Goal: Information Seeking & Learning: Learn about a topic

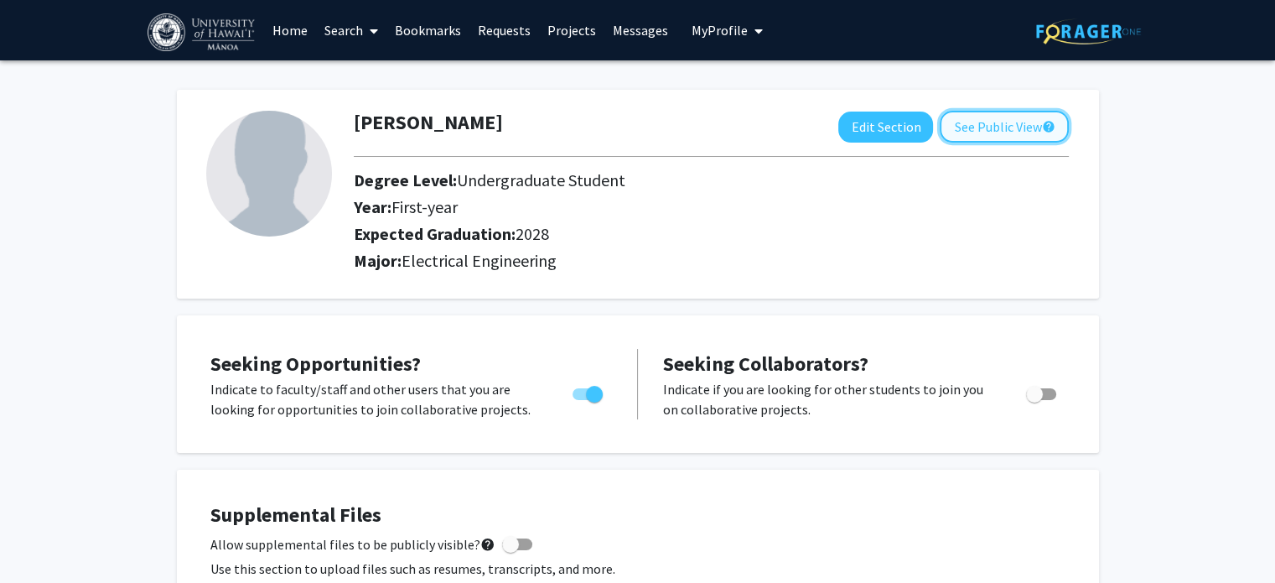
click at [983, 131] on button "See Public View help" at bounding box center [1004, 127] width 129 height 32
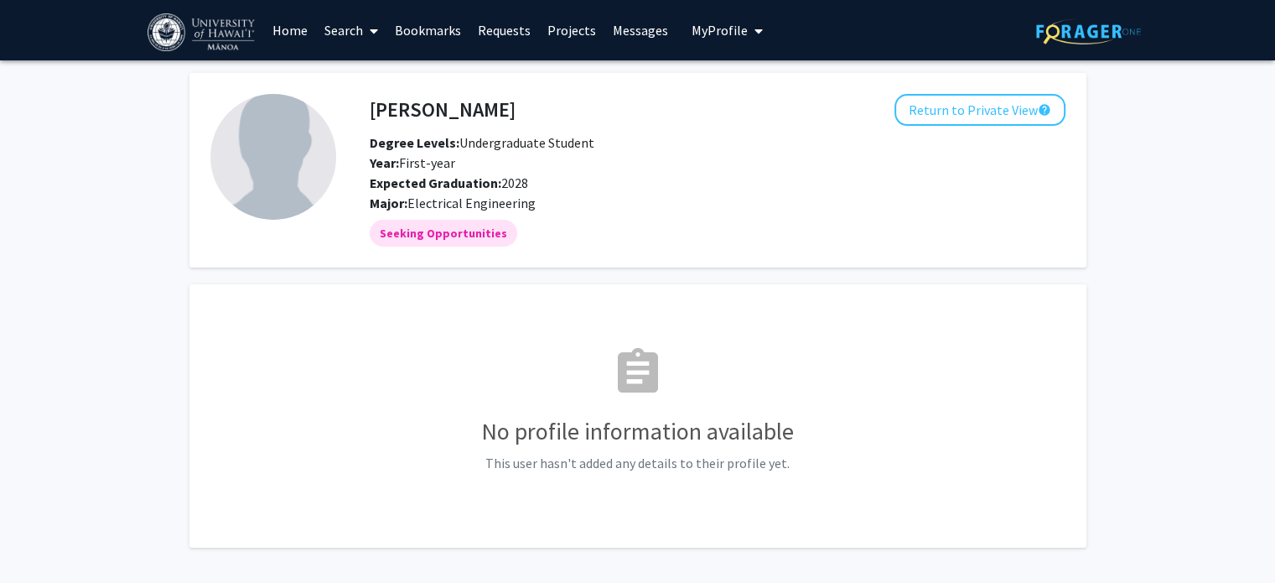
click at [350, 29] on link "Search" at bounding box center [351, 30] width 70 height 59
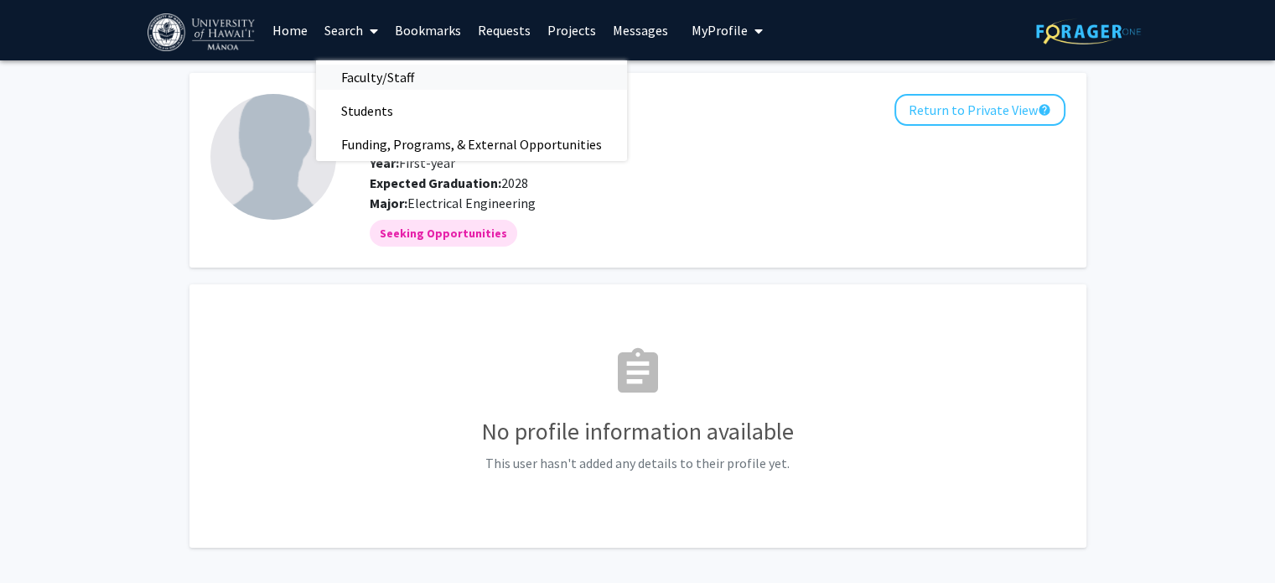
click at [356, 70] on span "Faculty/Staff" at bounding box center [377, 77] width 123 height 34
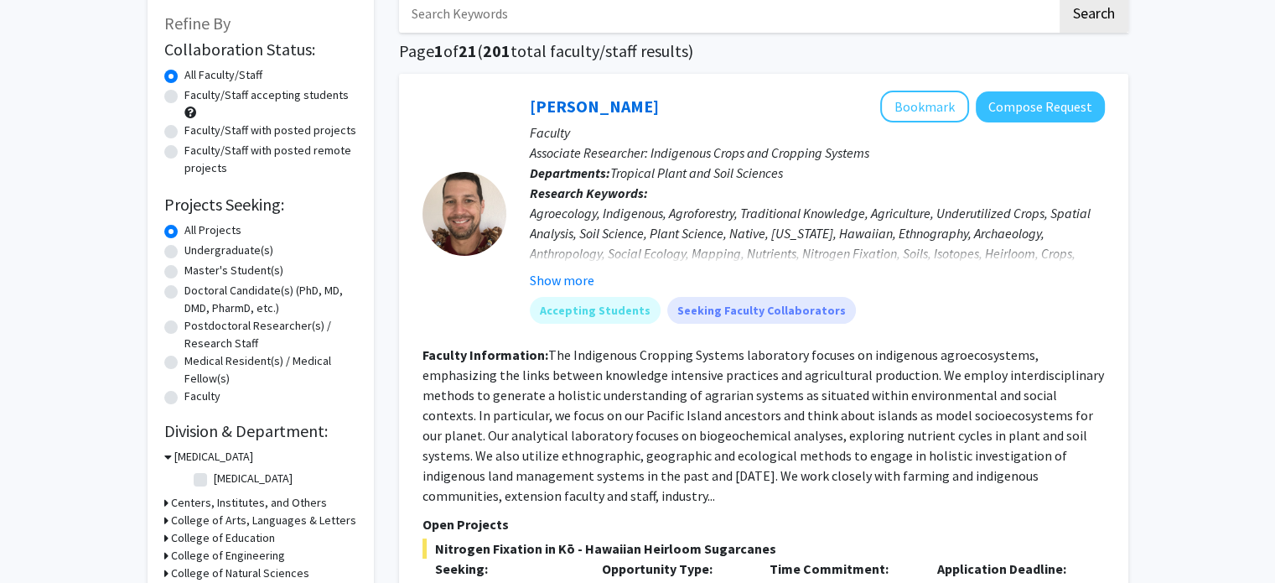
scroll to position [97, 0]
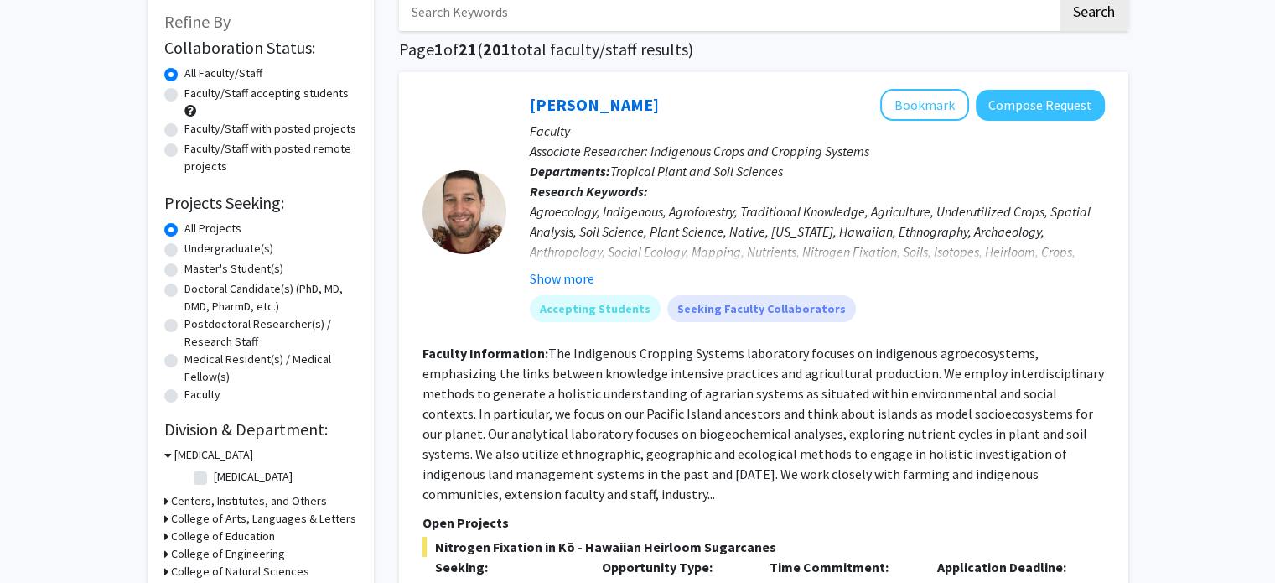
click at [184, 251] on label "Undergraduate(s)" at bounding box center [228, 249] width 89 height 18
click at [184, 251] on input "Undergraduate(s)" at bounding box center [189, 245] width 11 height 11
radio input "true"
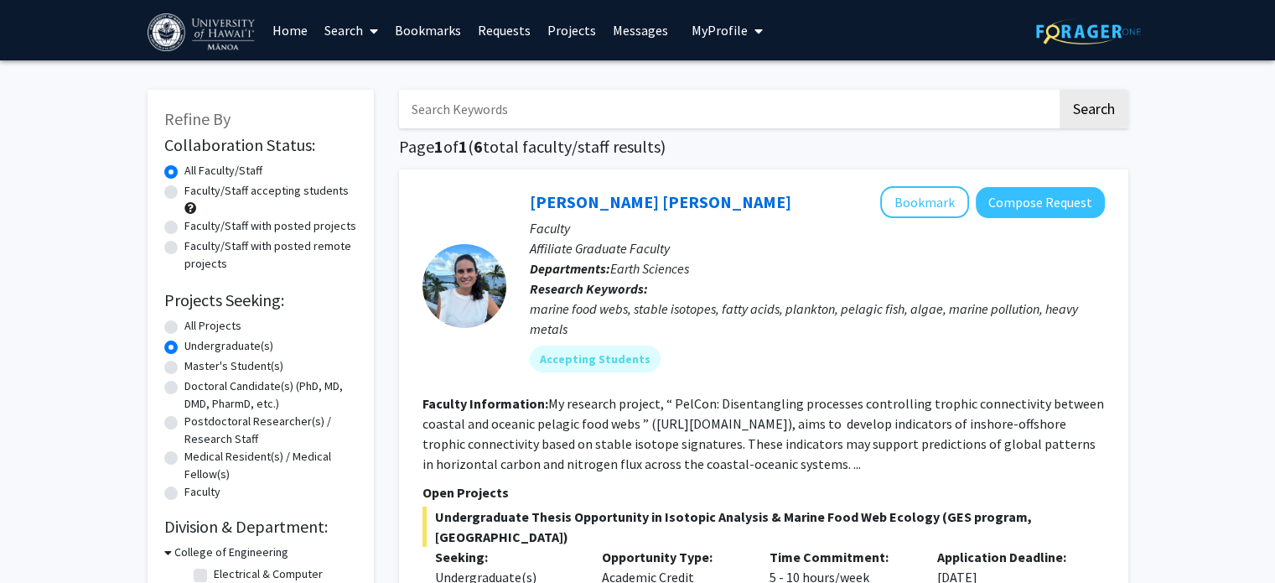
click at [184, 195] on label "Faculty/Staff accepting students" at bounding box center [266, 191] width 164 height 18
click at [184, 193] on input "Faculty/Staff accepting students" at bounding box center [189, 187] width 11 height 11
radio input "true"
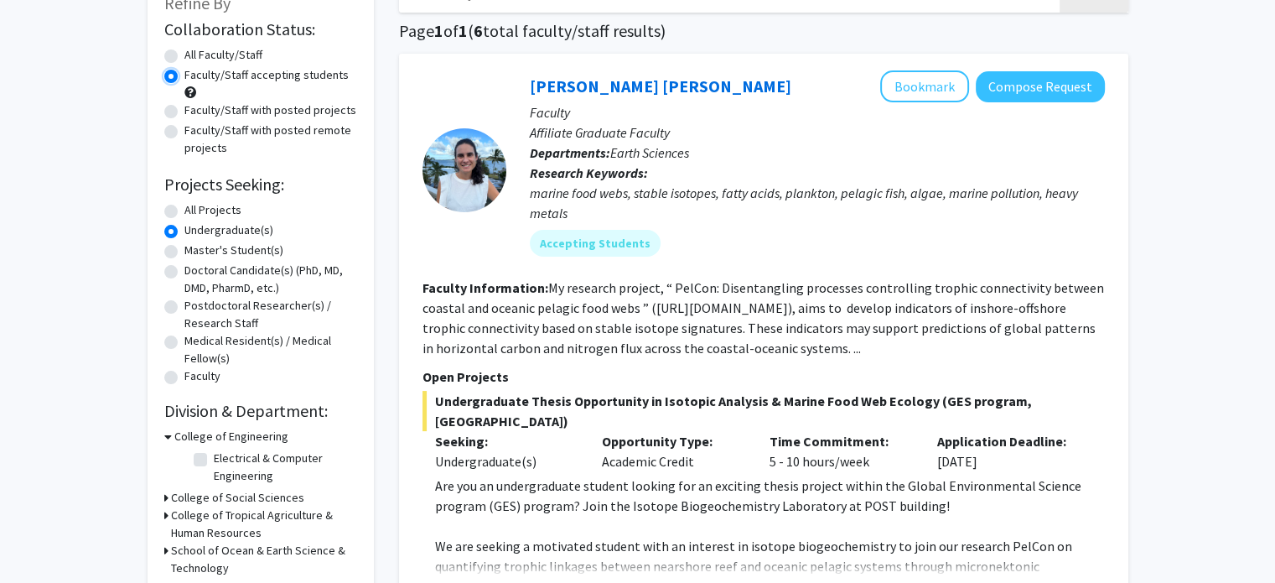
scroll to position [151, 0]
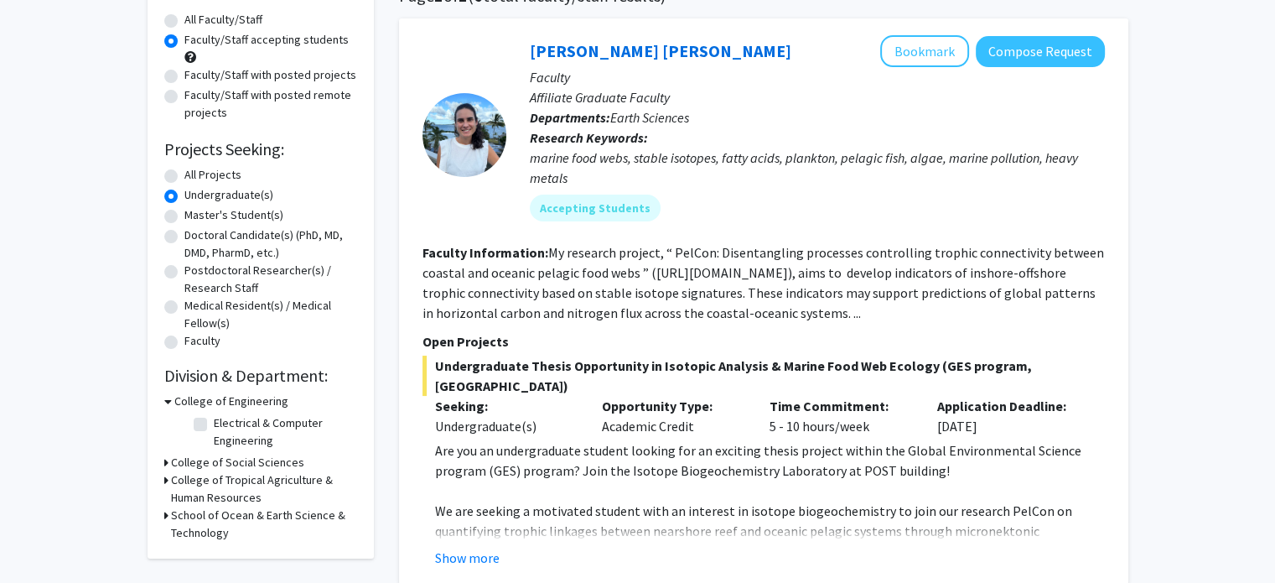
click at [214, 428] on label "Electrical & Computer Engineering" at bounding box center [283, 431] width 139 height 35
click at [214, 425] on input "Electrical & Computer Engineering" at bounding box center [219, 419] width 11 height 11
checkbox input "true"
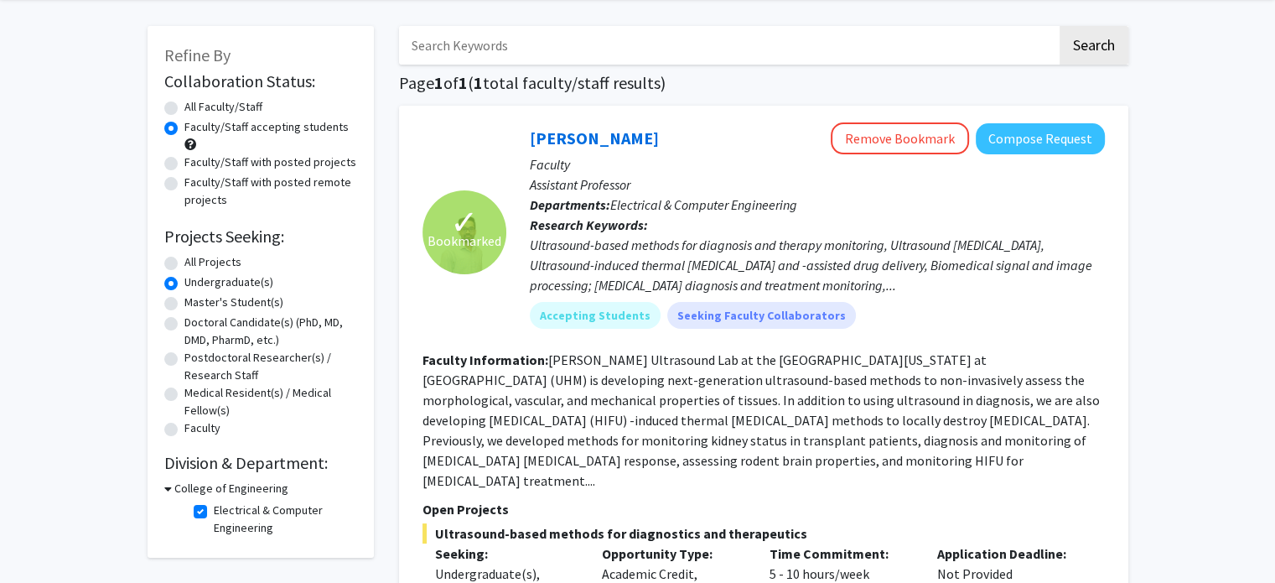
scroll to position [73, 0]
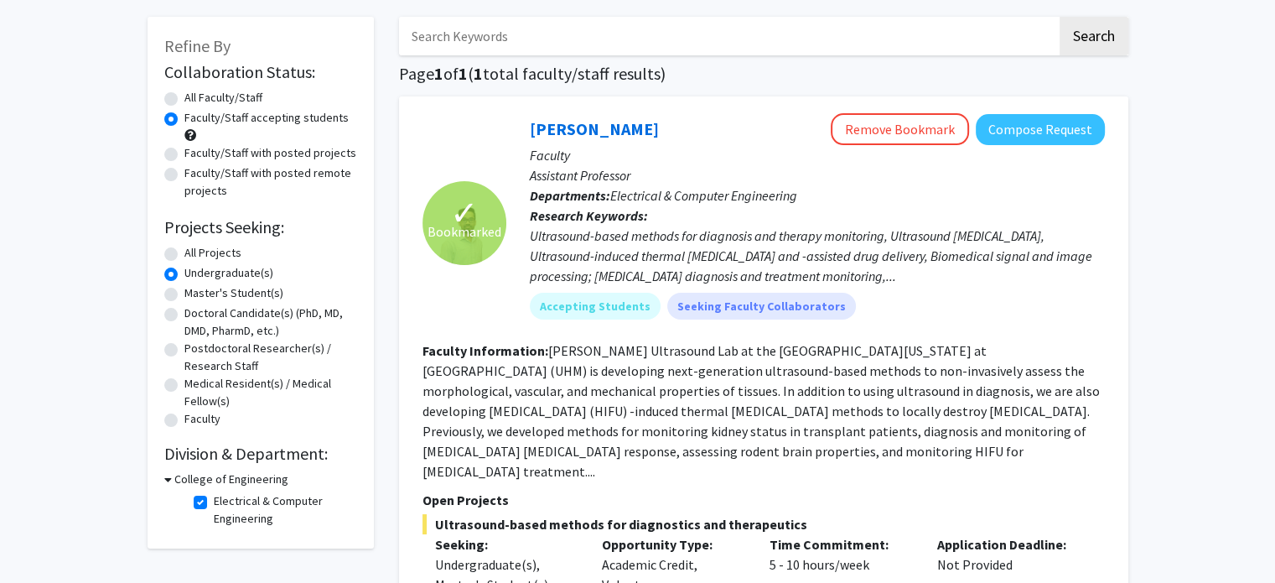
click at [184, 423] on label "Faculty" at bounding box center [202, 419] width 36 height 18
click at [184, 421] on input "Faculty" at bounding box center [189, 415] width 11 height 11
radio input "true"
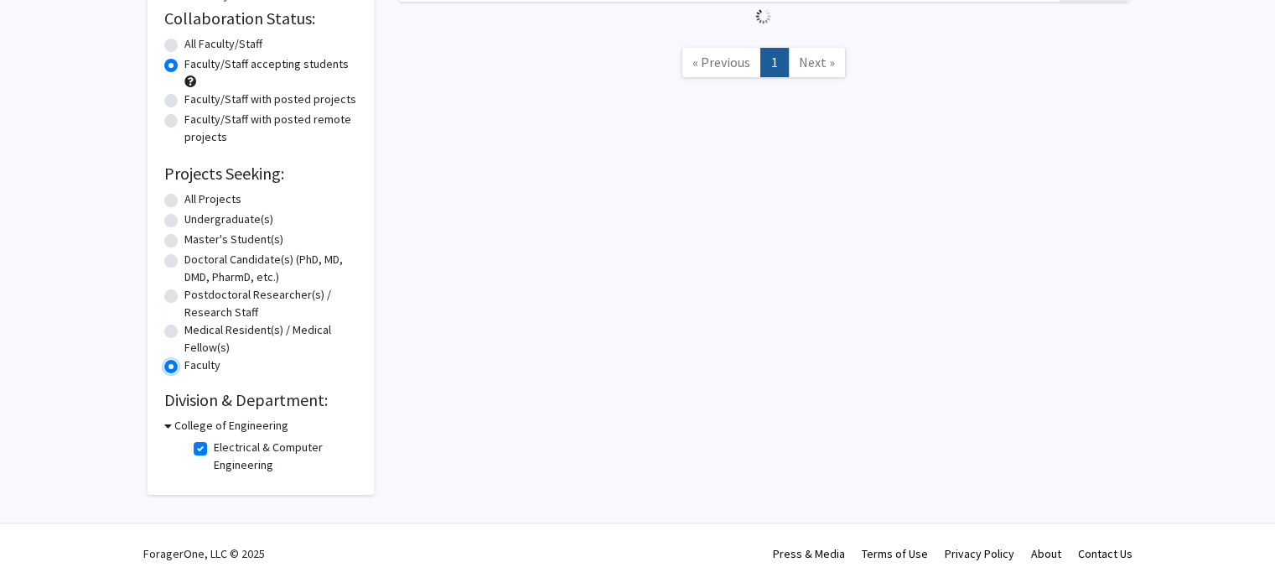
scroll to position [83, 0]
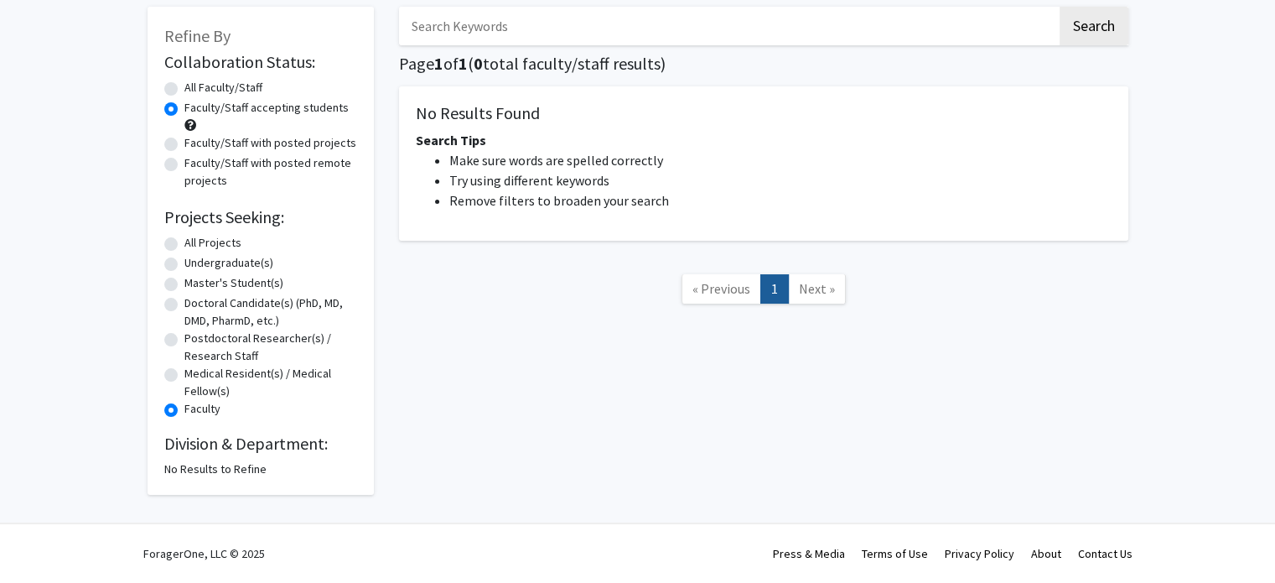
click at [184, 246] on label "All Projects" at bounding box center [212, 243] width 57 height 18
click at [184, 245] on input "All Projects" at bounding box center [189, 239] width 11 height 11
radio input "true"
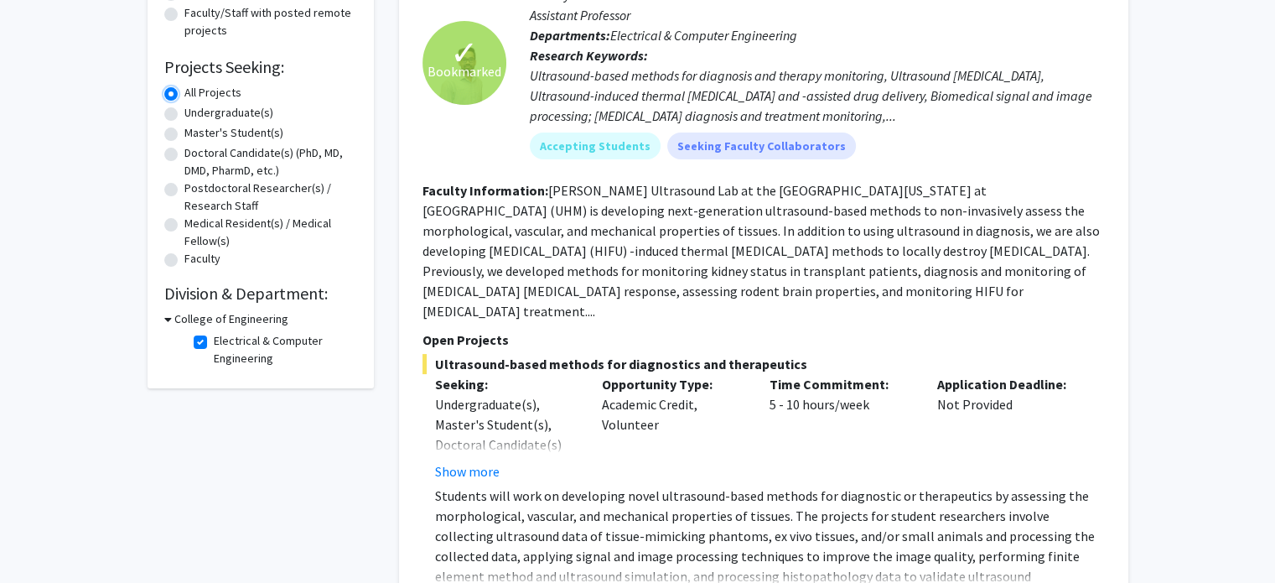
scroll to position [248, 0]
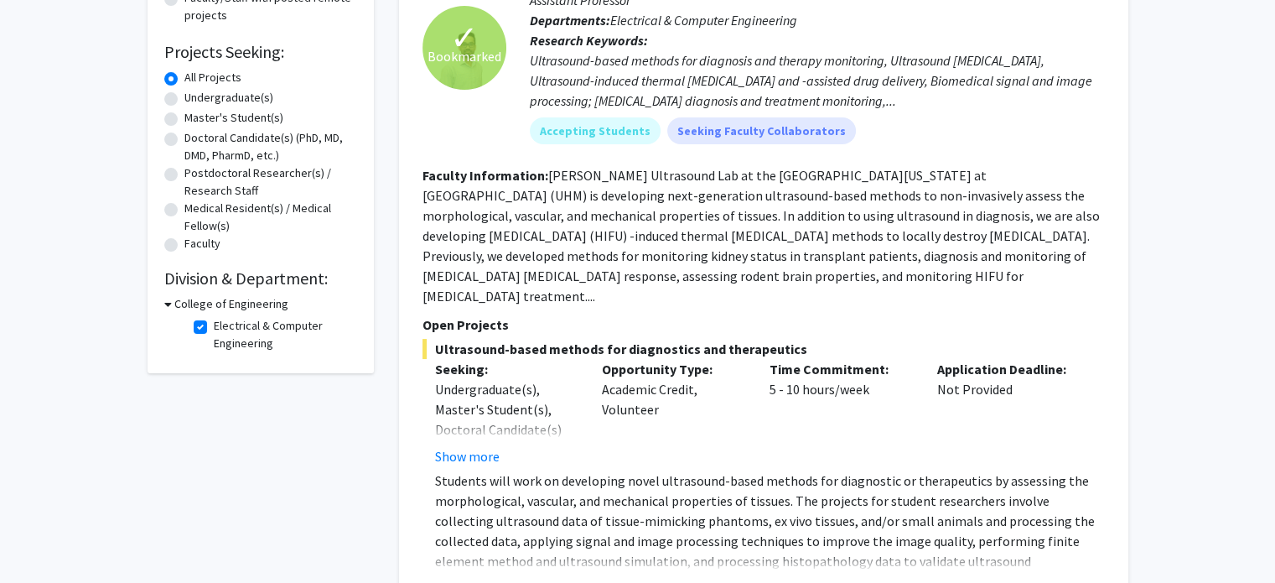
click at [214, 330] on label "Electrical & Computer Engineering" at bounding box center [283, 334] width 139 height 35
click at [214, 328] on input "Electrical & Computer Engineering" at bounding box center [219, 322] width 11 height 11
checkbox input "false"
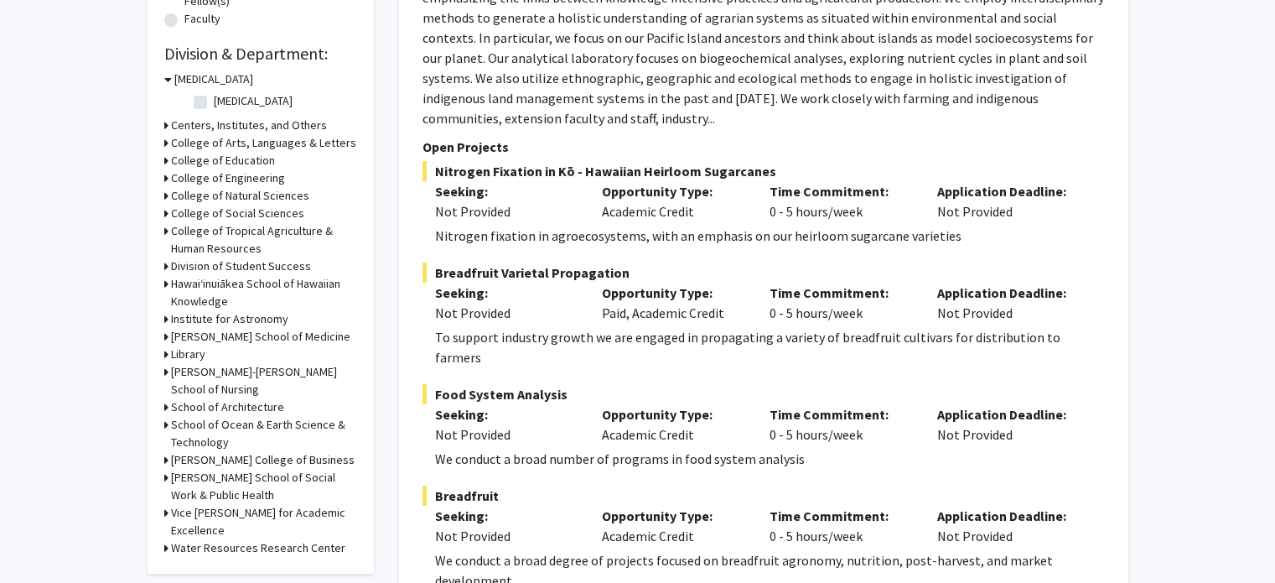
scroll to position [474, 0]
click at [226, 482] on h3 "[PERSON_NAME] School of Social Work & Public Health" at bounding box center [264, 485] width 186 height 35
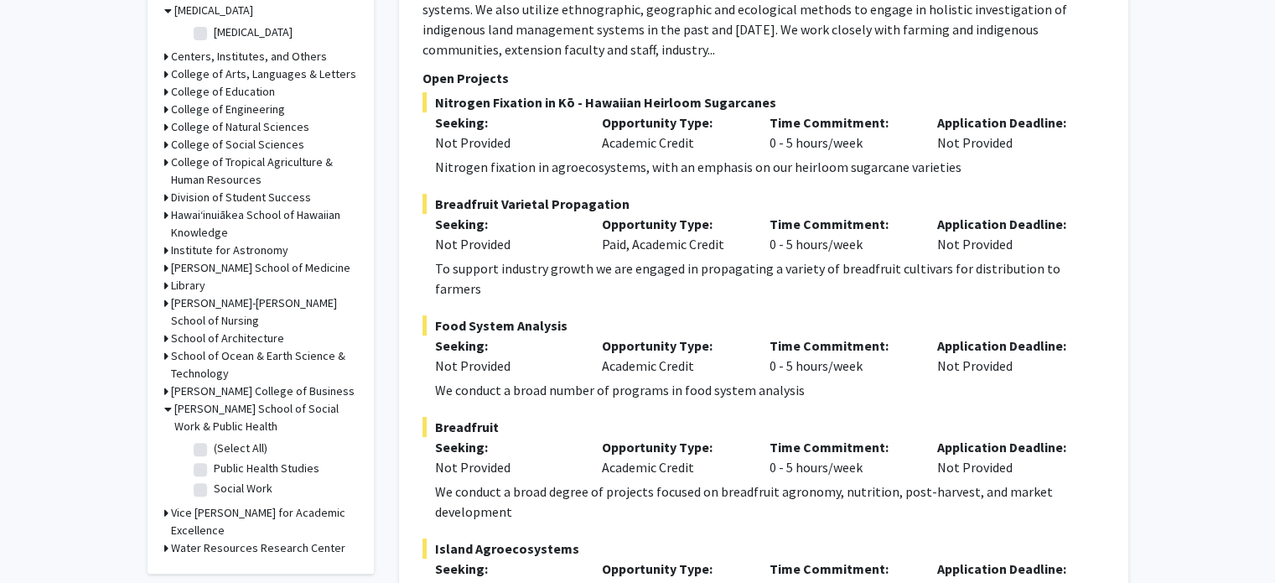
scroll to position [542, 0]
click at [214, 474] on label "Public Health Studies" at bounding box center [267, 468] width 106 height 18
click at [214, 470] on input "Public Health Studies" at bounding box center [219, 464] width 11 height 11
checkbox input "true"
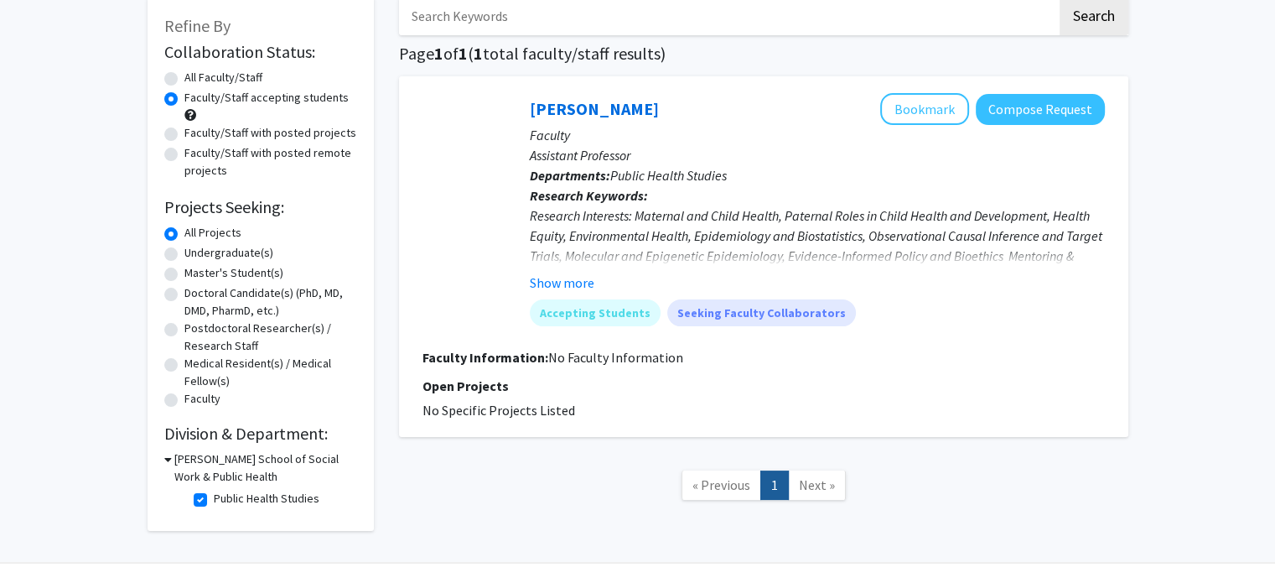
scroll to position [132, 0]
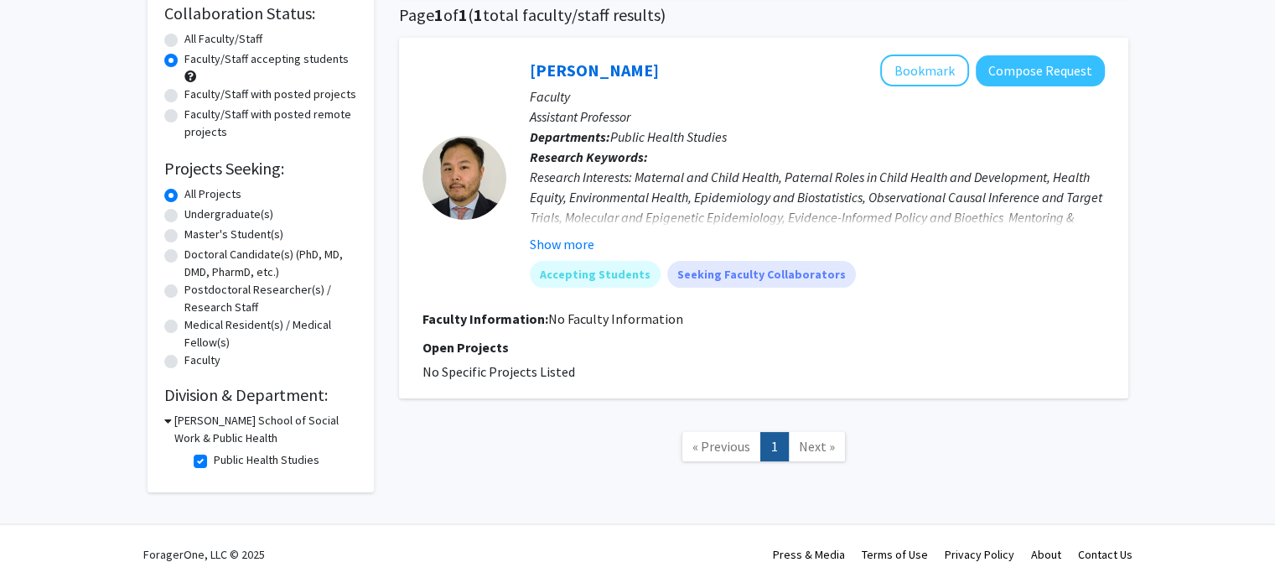
click at [214, 461] on label "Public Health Studies" at bounding box center [267, 460] width 106 height 18
click at [214, 461] on input "Public Health Studies" at bounding box center [219, 456] width 11 height 11
checkbox input "false"
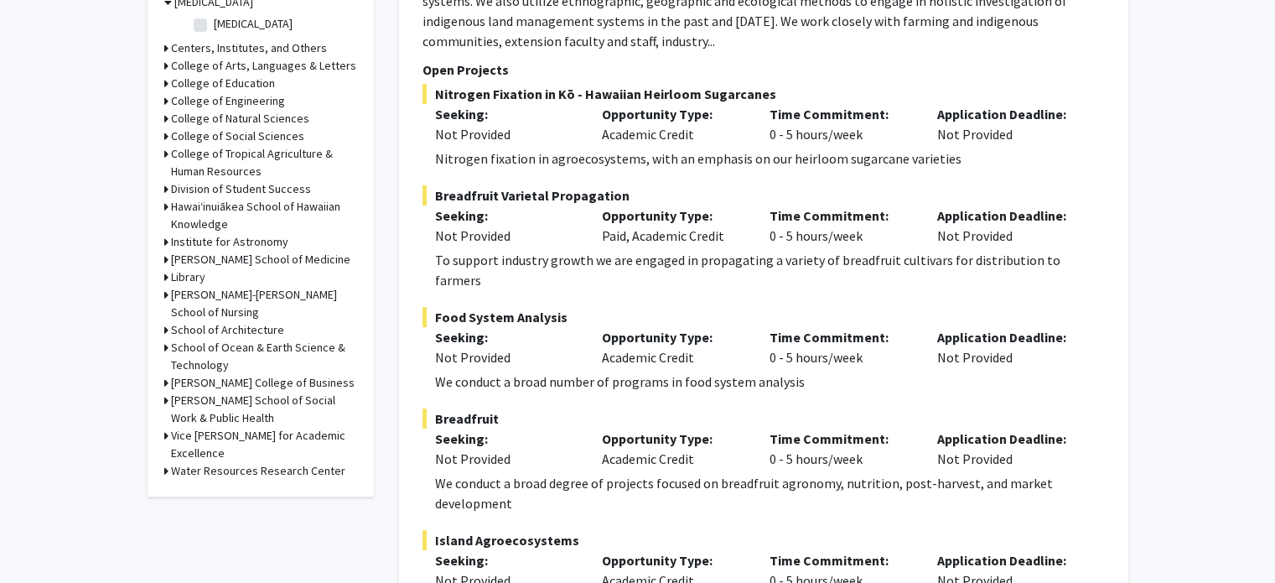
scroll to position [551, 0]
click at [218, 461] on h3 "Water Resources Research Center" at bounding box center [258, 470] width 174 height 18
click at [223, 382] on h3 "[PERSON_NAME] College of Business" at bounding box center [263, 382] width 184 height 18
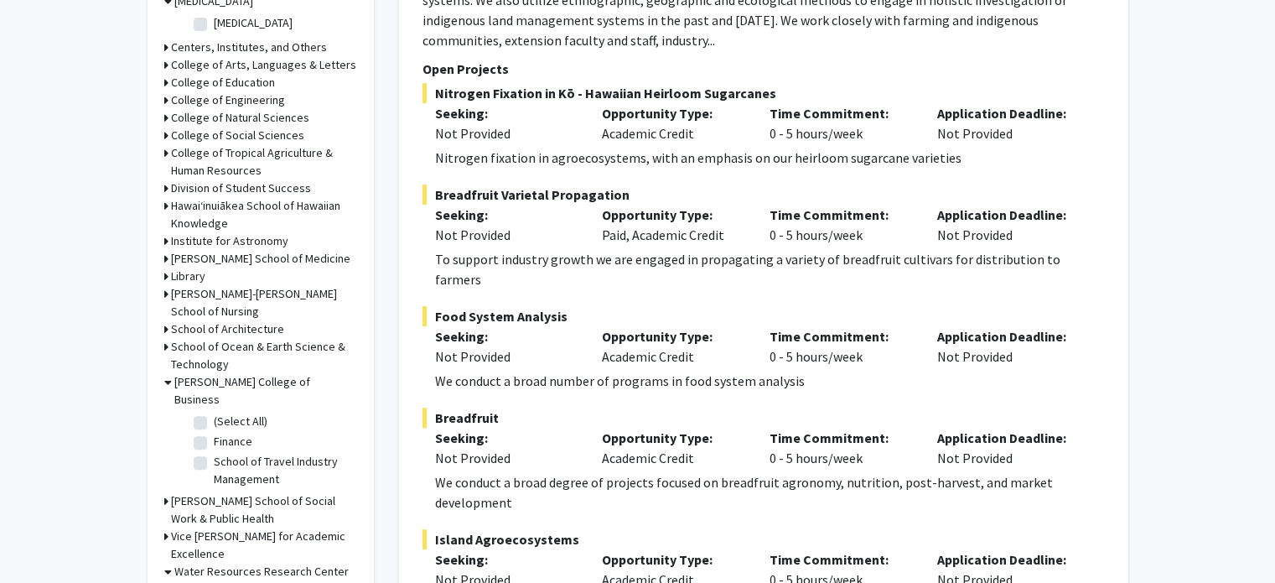
click at [231, 349] on h3 "School of Ocean & Earth Science & Technology" at bounding box center [264, 355] width 186 height 35
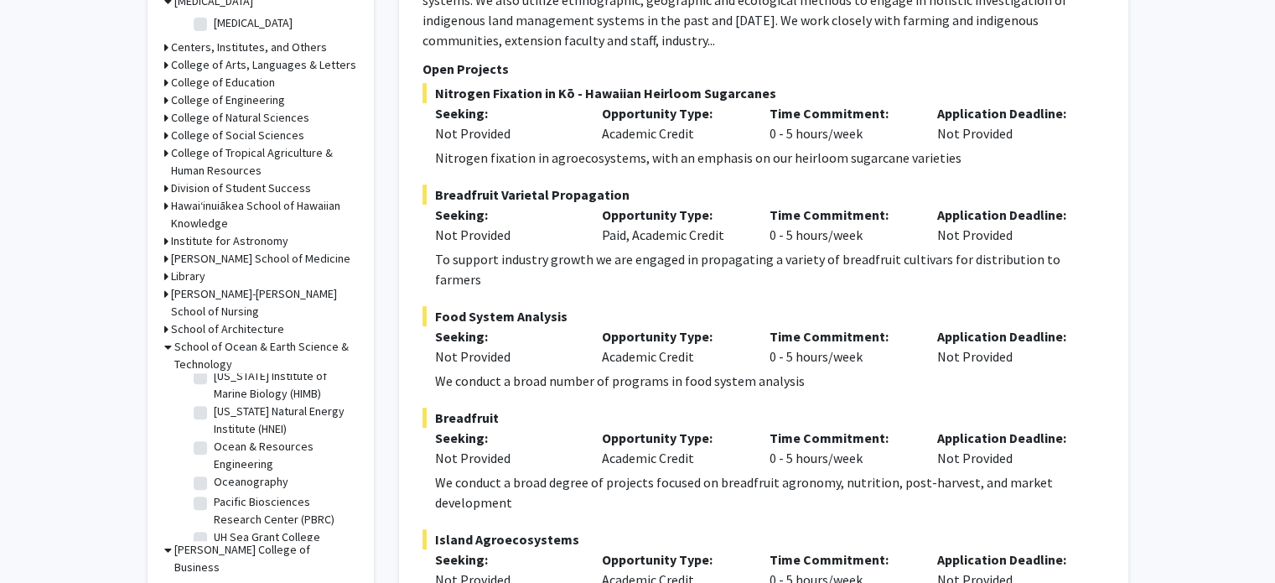
scroll to position [92, 0]
click at [214, 449] on label "Ocean & Resources Engineering" at bounding box center [283, 453] width 139 height 35
click at [214, 447] on input "Ocean & Resources Engineering" at bounding box center [219, 441] width 11 height 11
checkbox input "true"
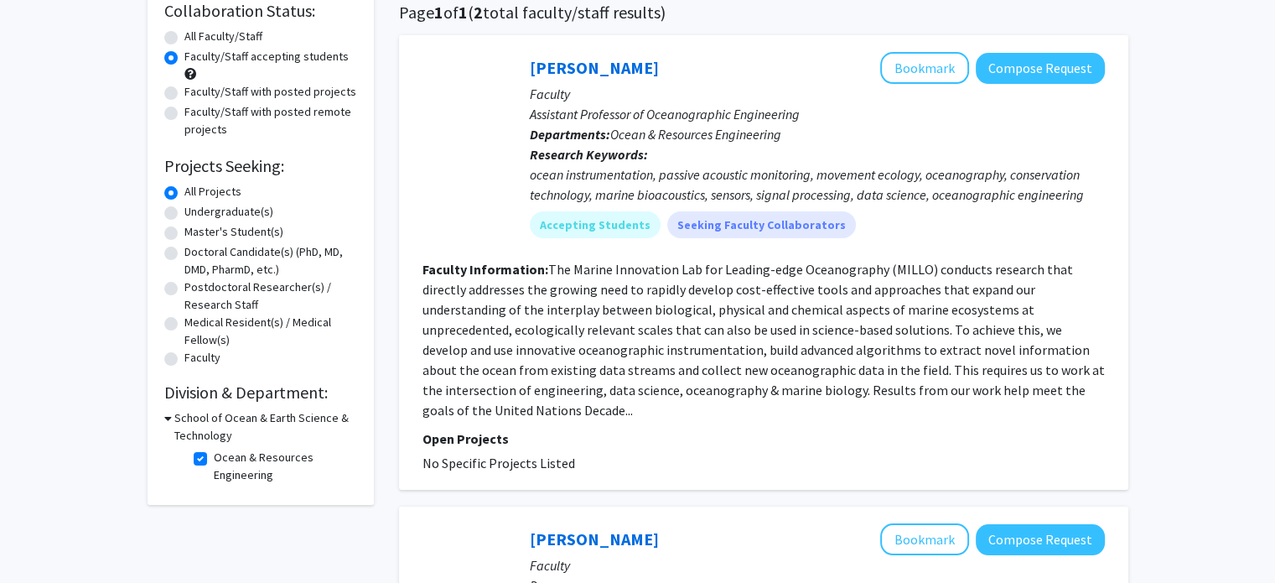
scroll to position [141, 0]
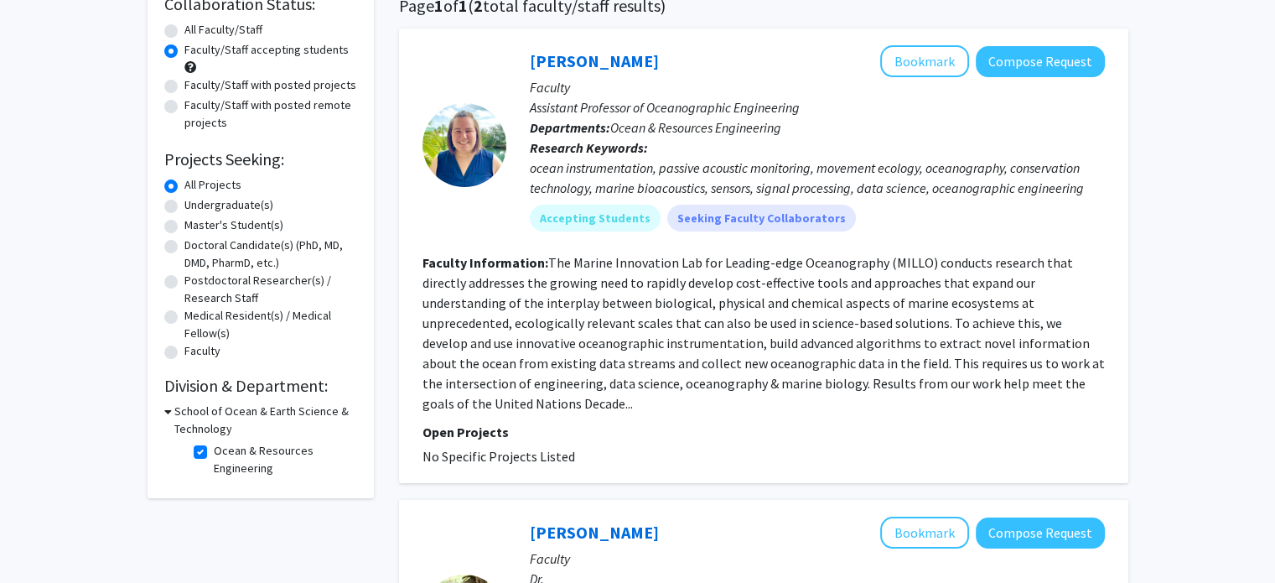
click at [214, 454] on label "Ocean & Resources Engineering" at bounding box center [283, 459] width 139 height 35
click at [214, 453] on input "Ocean & Resources Engineering" at bounding box center [219, 447] width 11 height 11
checkbox input "false"
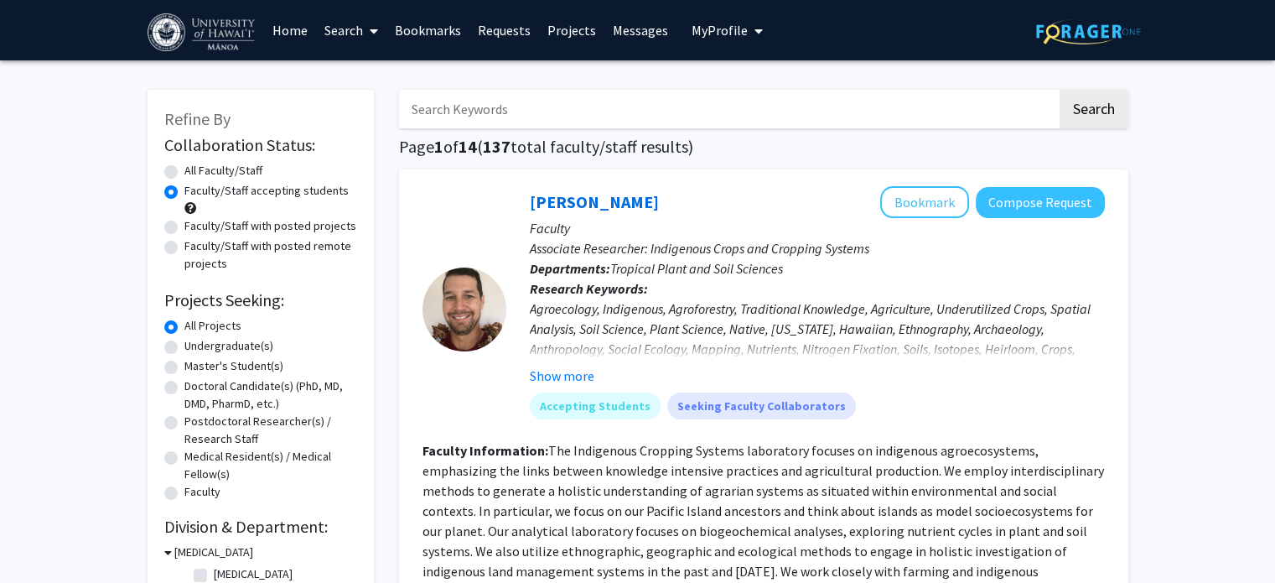
scroll to position [355, 0]
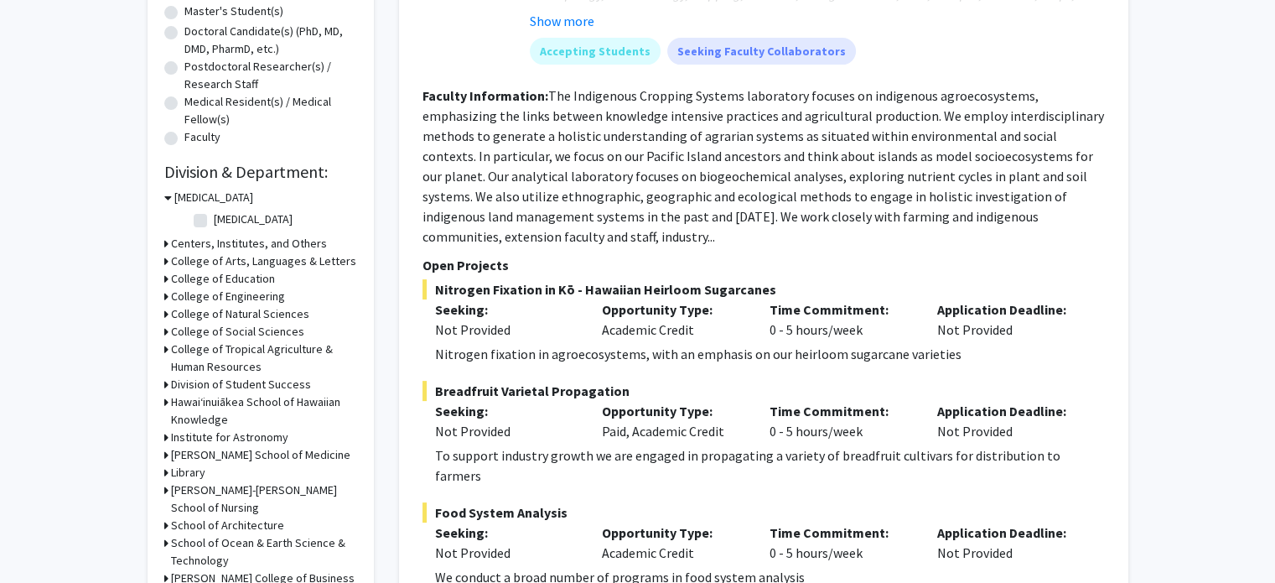
click at [268, 296] on h3 "College of Engineering" at bounding box center [228, 297] width 114 height 18
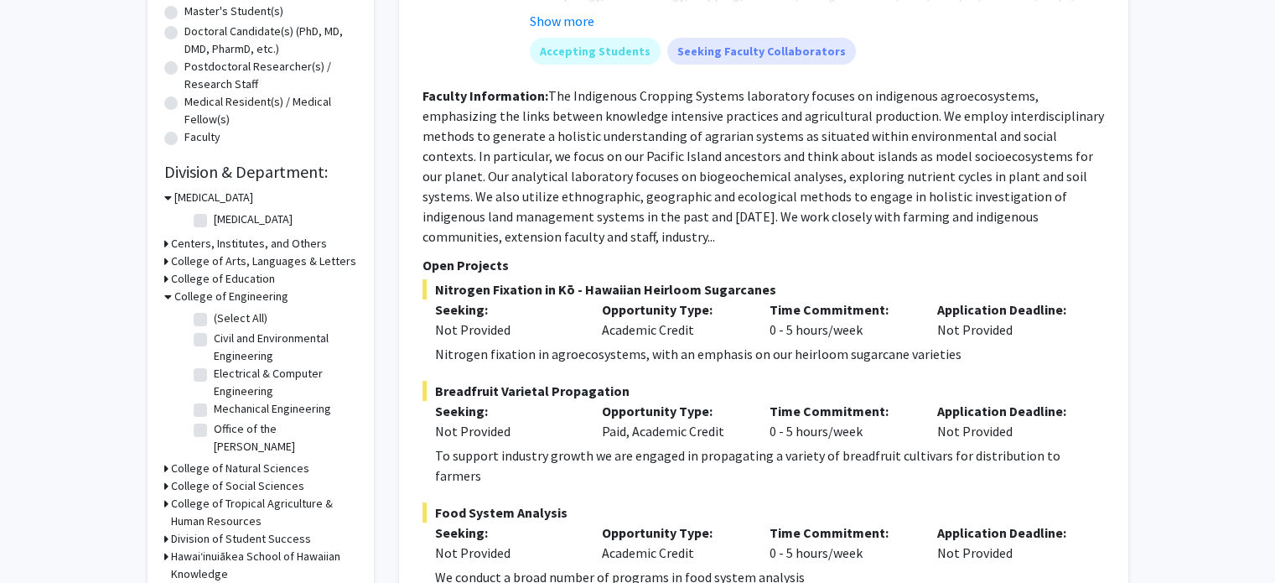
click at [214, 319] on label "(Select All)" at bounding box center [241, 318] width 54 height 18
click at [214, 319] on input "(Select All)" at bounding box center [219, 314] width 11 height 11
checkbox input "true"
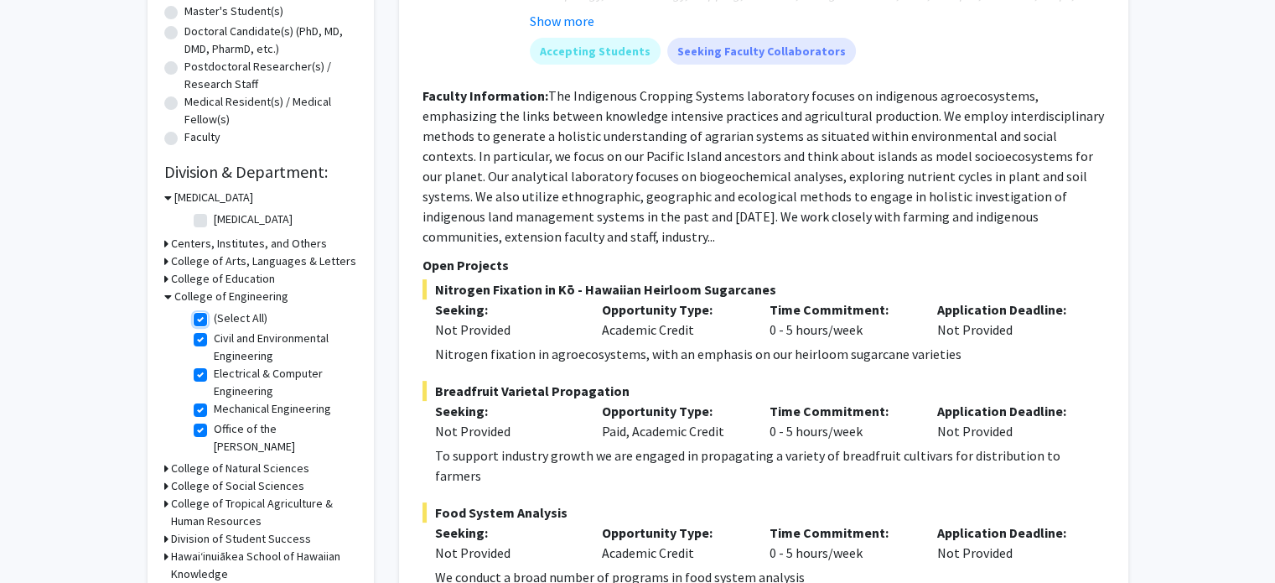
checkbox input "true"
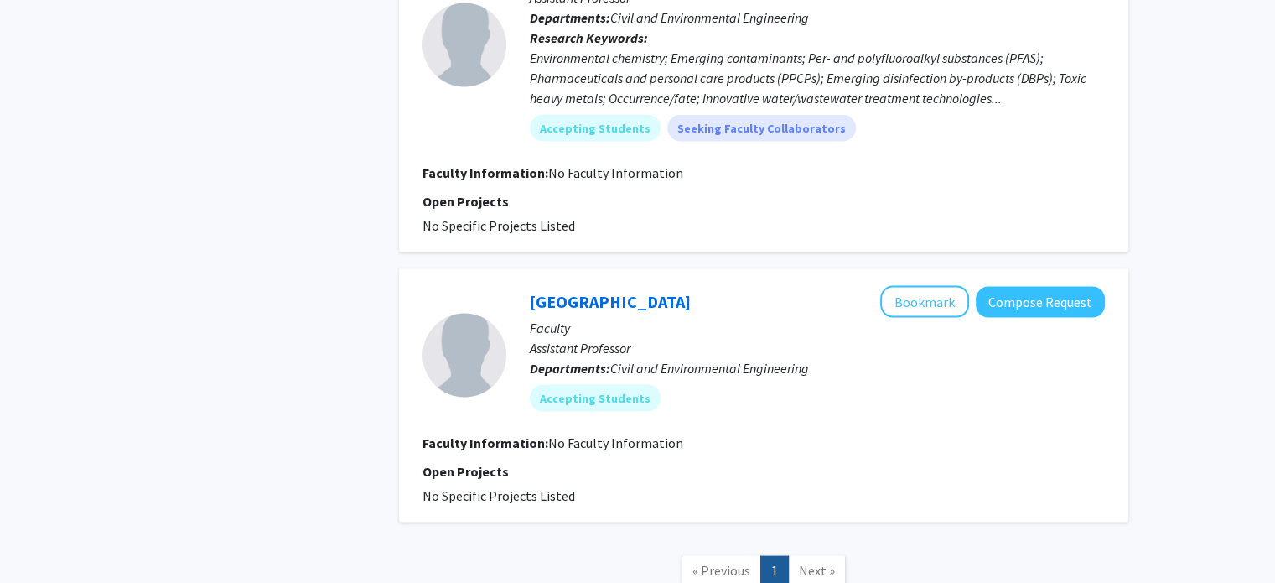
scroll to position [3328, 0]
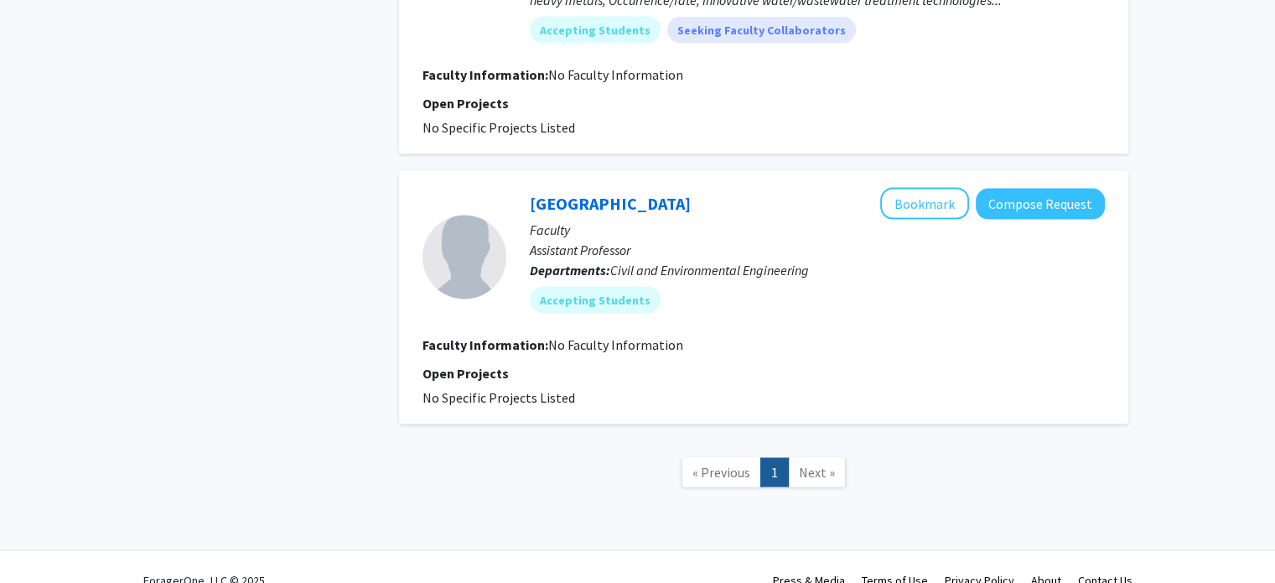
click at [822, 458] on link "Next »" at bounding box center [817, 472] width 58 height 29
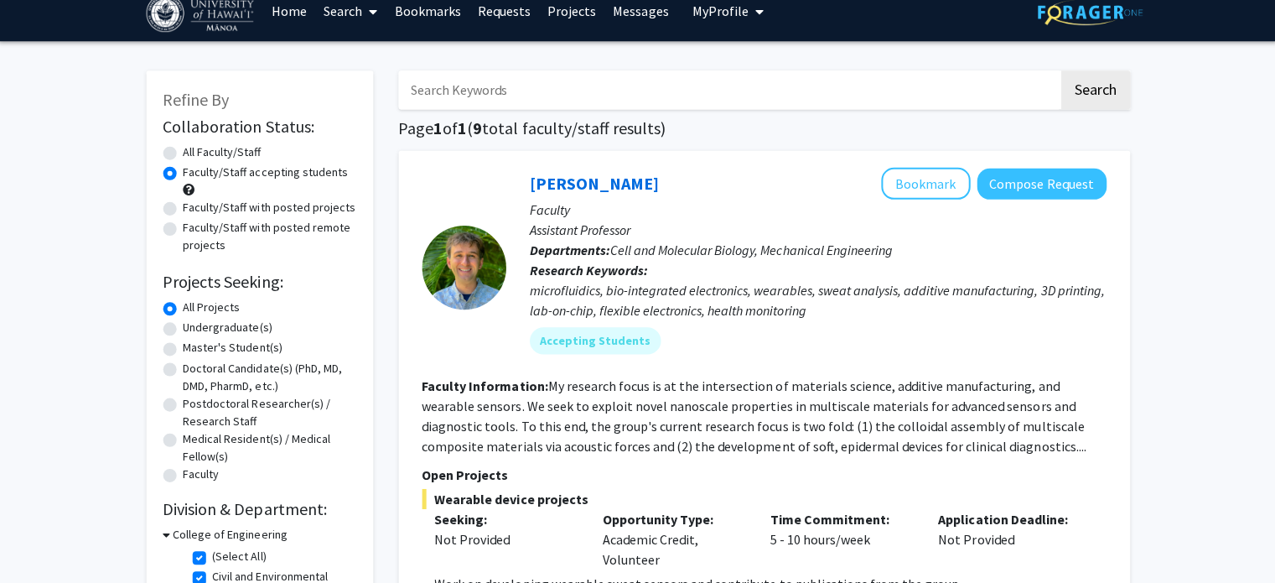
scroll to position [18, 0]
